Goal: Task Accomplishment & Management: Use online tool/utility

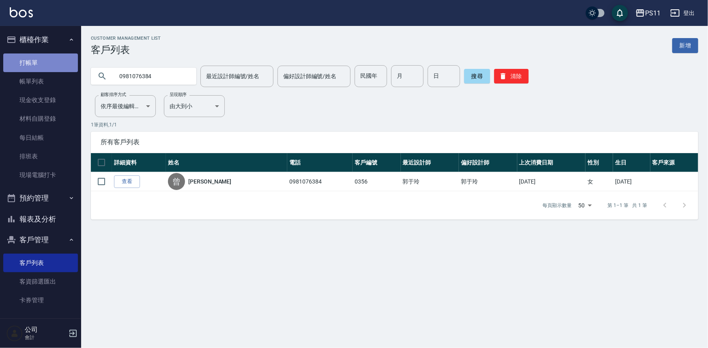
click at [57, 58] on link "打帳單" at bounding box center [40, 63] width 75 height 19
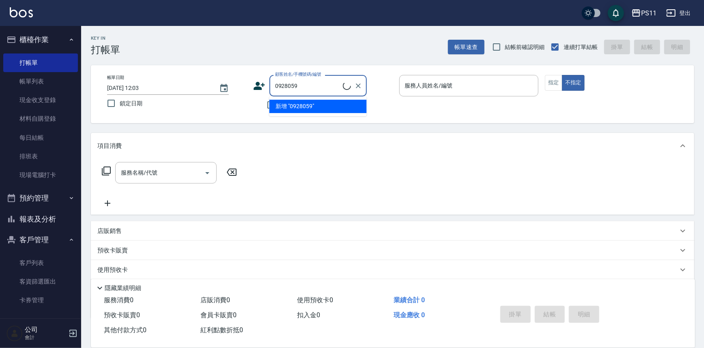
type input "王新富/0928059073/2995"
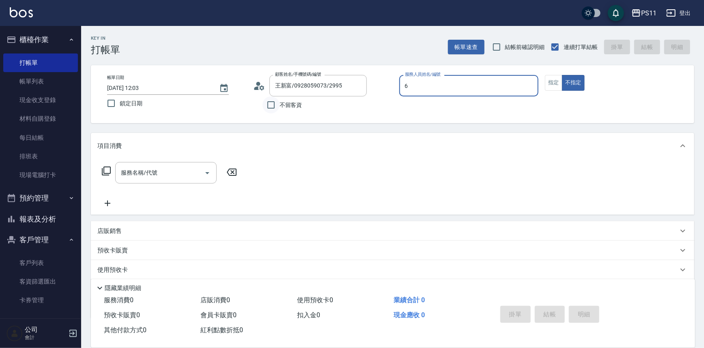
type input "[PERSON_NAME]6"
type button "false"
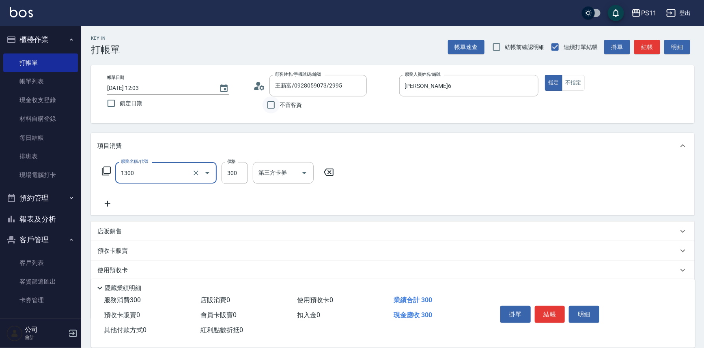
type input "洗髮300(1300)"
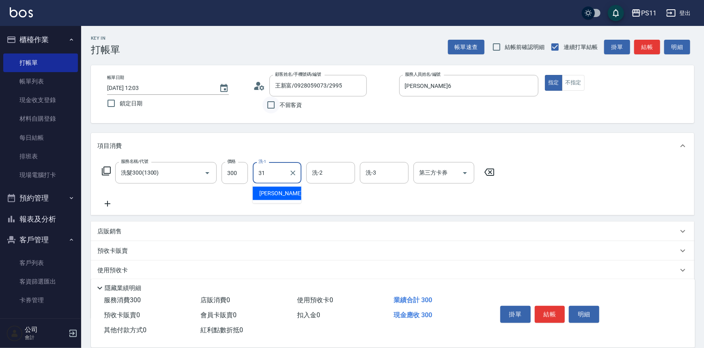
type input "[PERSON_NAME]-31"
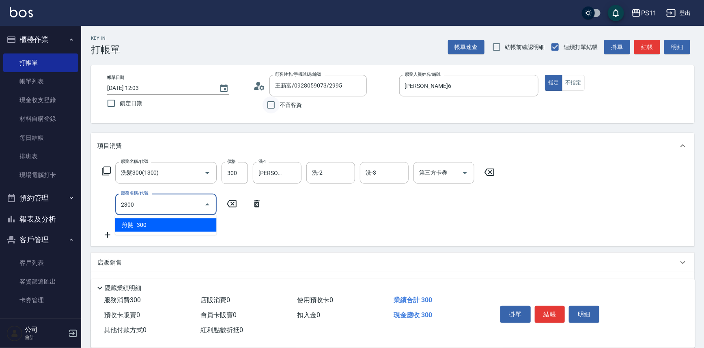
type input "剪髮(2300)"
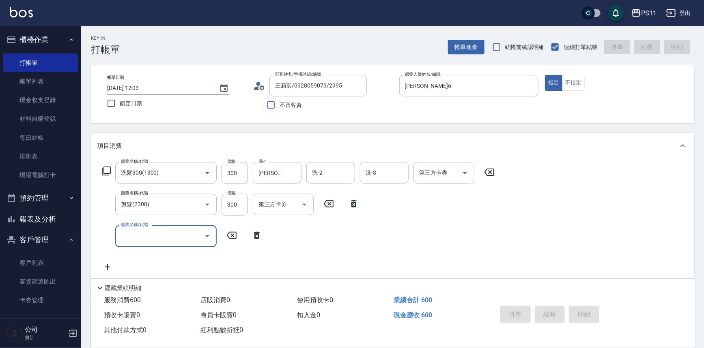
type input "[DATE] 12:04"
